Goal: Task Accomplishment & Management: Manage account settings

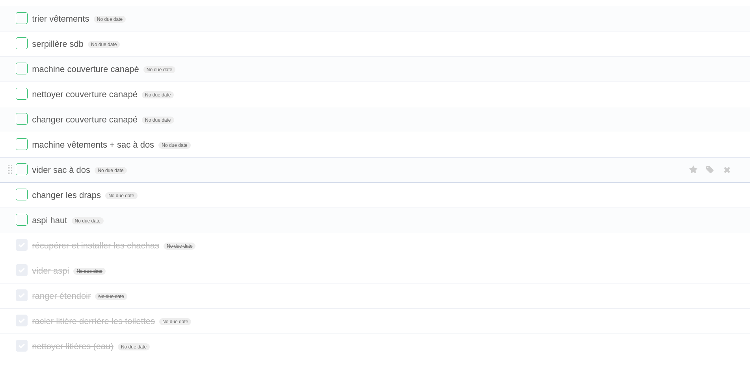
scroll to position [281, 0]
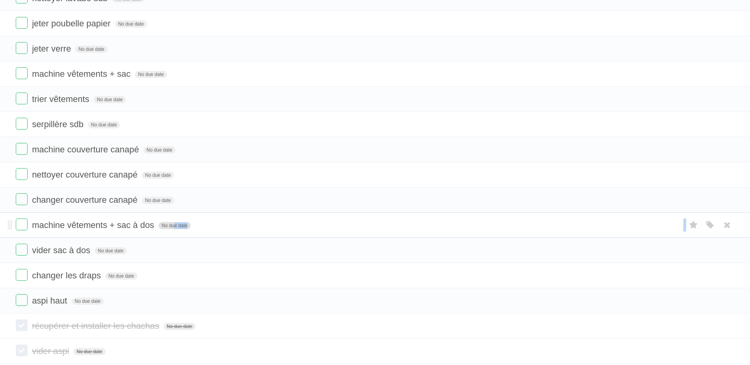
drag, startPoint x: 175, startPoint y: 276, endPoint x: 171, endPoint y: 231, distance: 45.2
click at [171, 231] on ul "coudre ourlet pantalon (2) No due date White Red Blue Green Purple Orange coudr…" at bounding box center [375, 49] width 750 height 530
click at [694, 276] on icon at bounding box center [693, 275] width 11 height 13
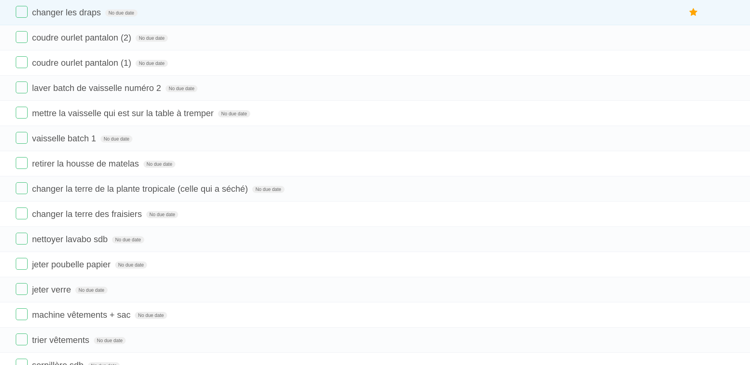
scroll to position [0, 0]
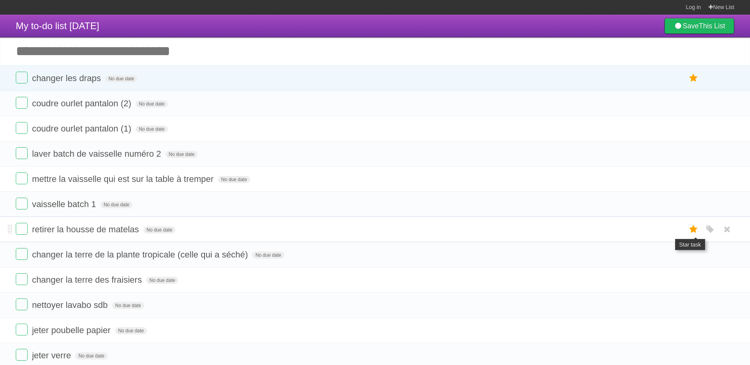
click at [696, 230] on icon at bounding box center [693, 229] width 11 height 13
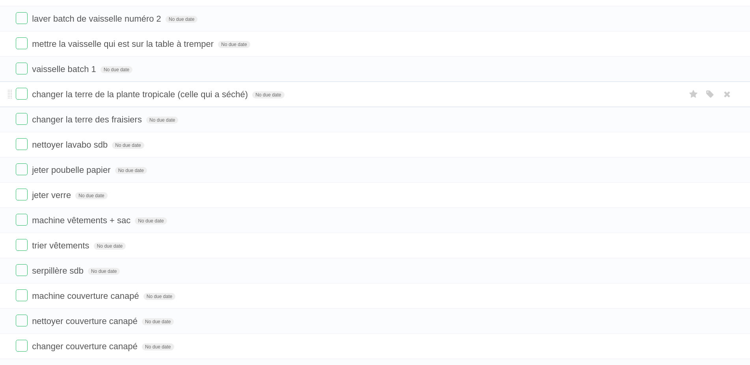
scroll to position [161, 0]
click at [692, 171] on icon at bounding box center [693, 169] width 11 height 13
click at [692, 198] on icon at bounding box center [693, 194] width 11 height 13
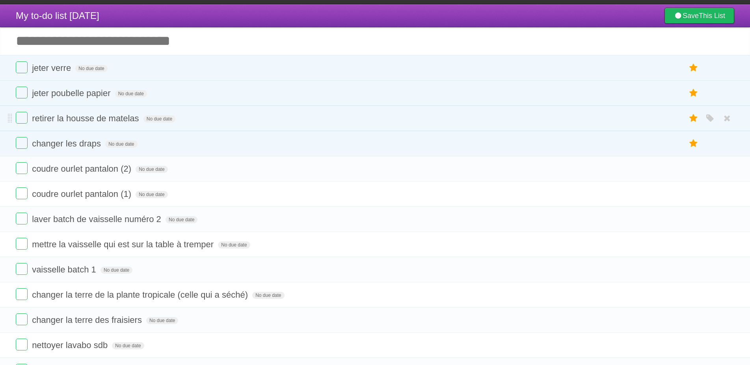
scroll to position [0, 0]
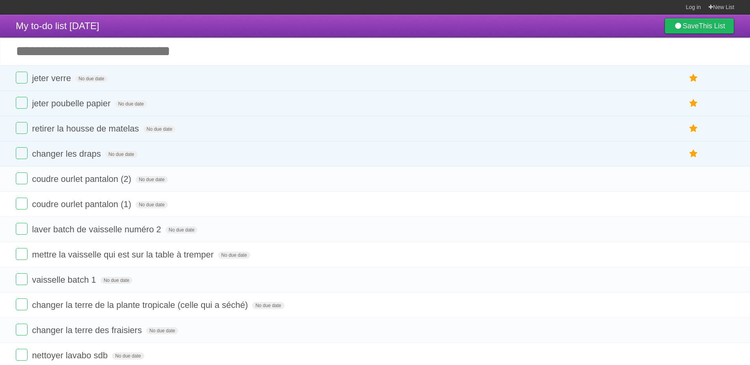
click at [184, 52] on input "Add another task" at bounding box center [375, 51] width 750 height 28
type input "**********"
click input "*********" at bounding box center [0, 0] width 0 height 0
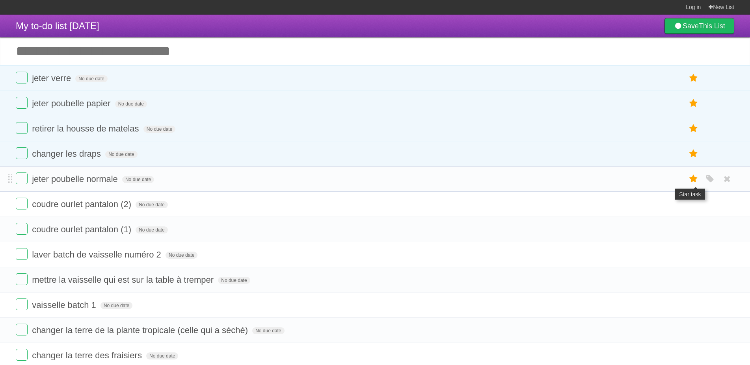
click at [690, 183] on icon at bounding box center [693, 179] width 11 height 13
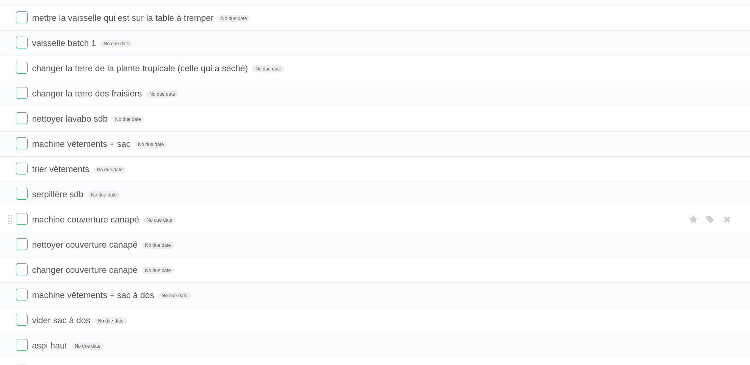
scroll to position [281, 0]
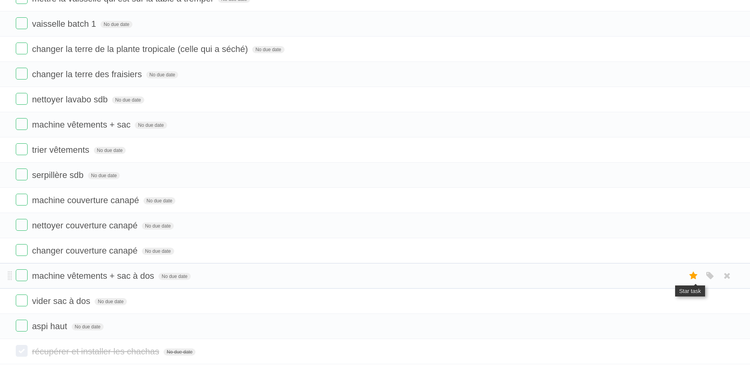
click at [691, 279] on icon at bounding box center [693, 276] width 11 height 13
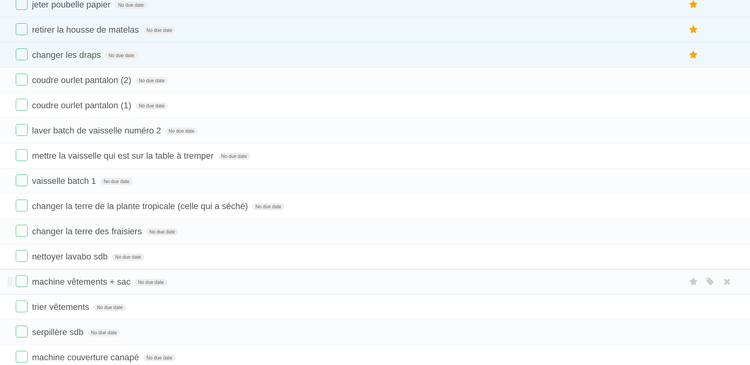
scroll to position [201, 0]
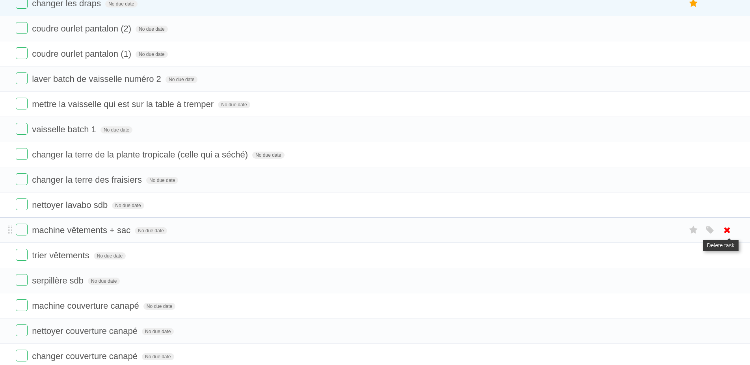
click at [724, 233] on icon at bounding box center [727, 230] width 11 height 13
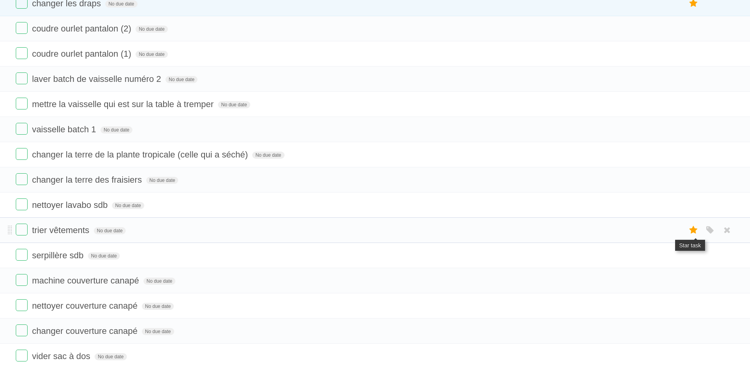
click at [688, 227] on label at bounding box center [693, 230] width 15 height 13
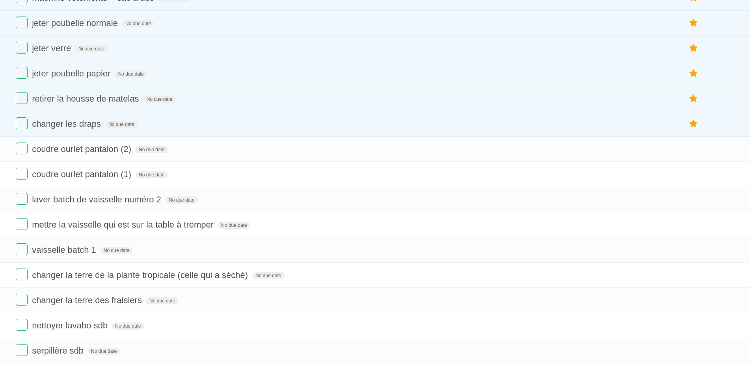
scroll to position [0, 0]
